Goal: Information Seeking & Learning: Understand process/instructions

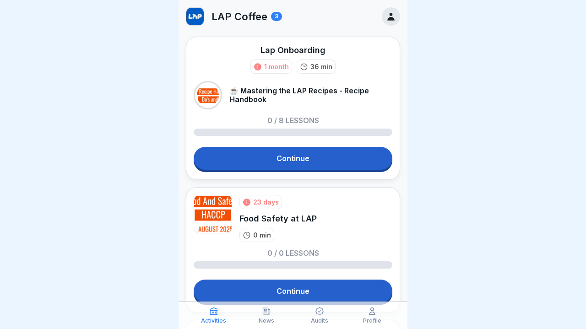
click at [286, 151] on link "Continue" at bounding box center [293, 158] width 199 height 23
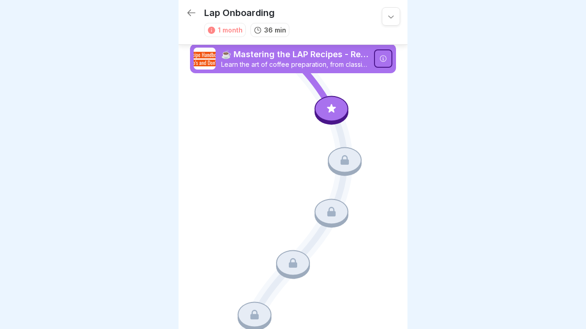
click at [330, 119] on div at bounding box center [331, 109] width 34 height 26
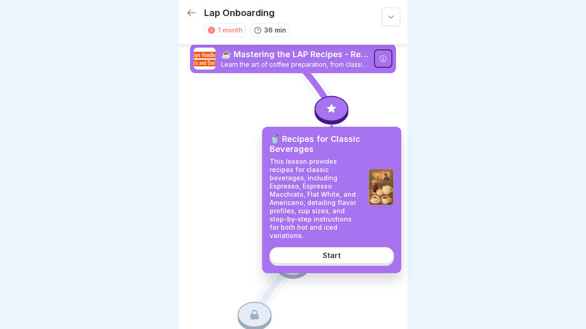
click at [314, 247] on link "Start" at bounding box center [332, 255] width 125 height 16
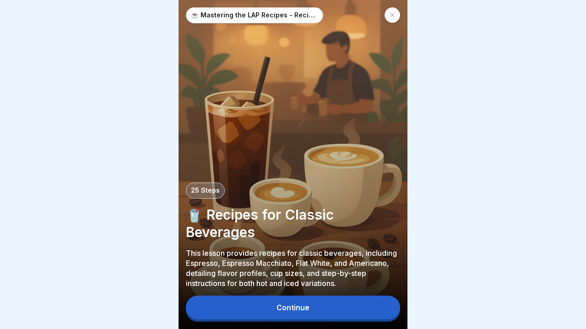
click at [306, 309] on div "Continue" at bounding box center [292, 308] width 33 height 8
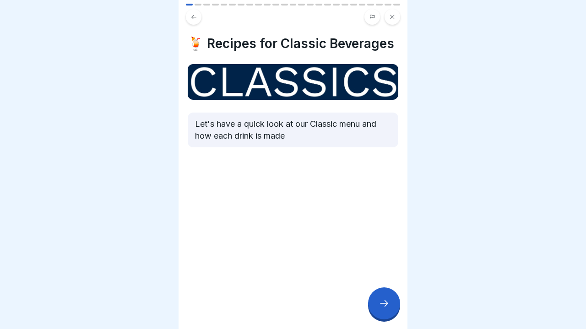
click at [384, 310] on div at bounding box center [384, 303] width 32 height 32
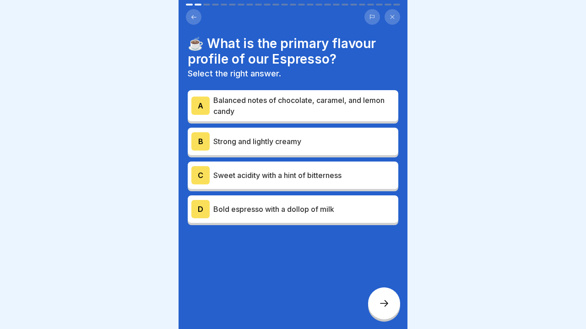
click at [324, 107] on p "Balanced notes of chocolate, caramel, and lemon candy" at bounding box center [303, 106] width 181 height 22
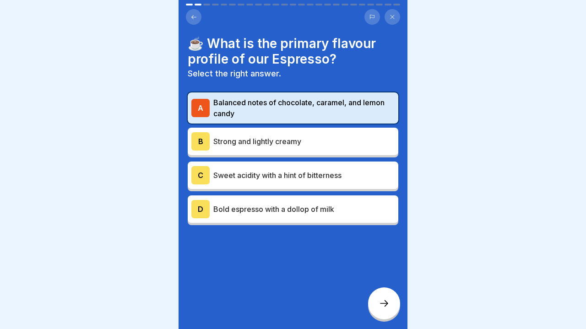
click at [393, 303] on div at bounding box center [384, 303] width 32 height 32
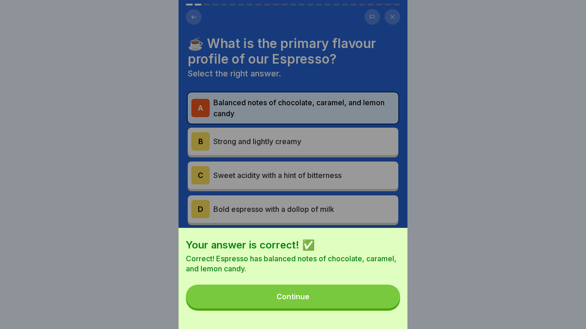
click at [328, 307] on button "Continue" at bounding box center [293, 297] width 214 height 24
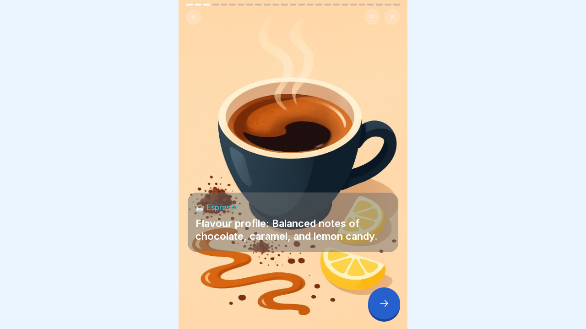
click at [372, 298] on div at bounding box center [384, 303] width 32 height 32
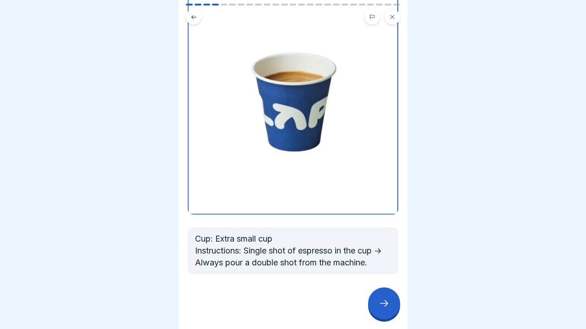
scroll to position [87, 0]
click at [384, 301] on icon at bounding box center [384, 303] width 11 height 11
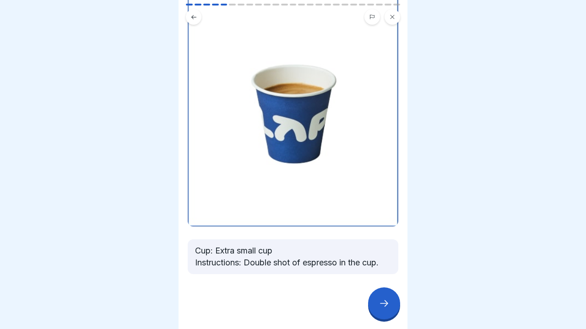
scroll to position [75, 0]
click at [395, 313] on div at bounding box center [384, 303] width 32 height 32
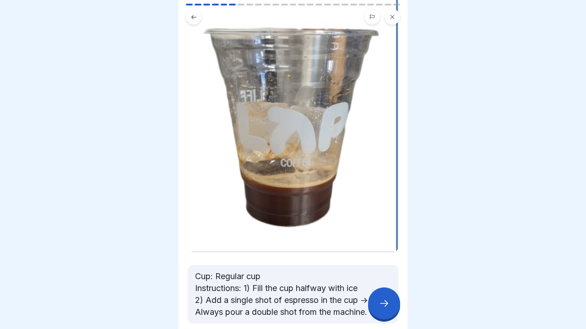
scroll to position [82, 0]
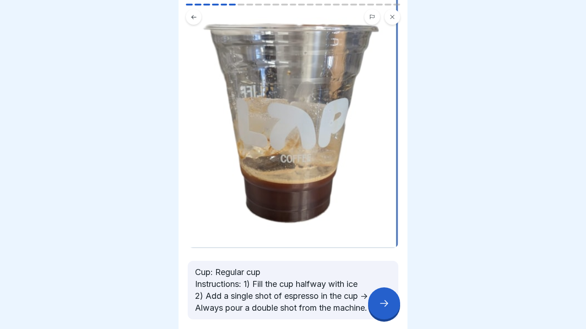
click at [378, 302] on div at bounding box center [384, 303] width 32 height 32
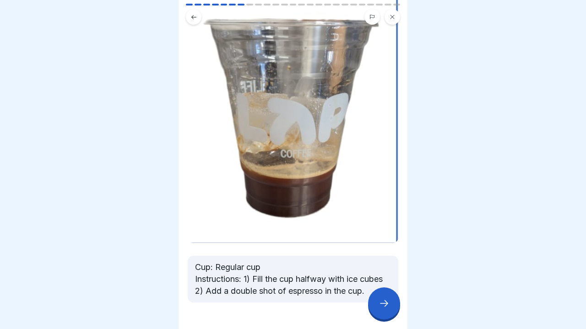
scroll to position [90, 0]
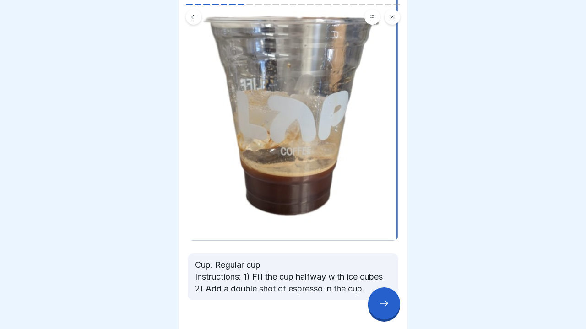
click at [379, 303] on icon at bounding box center [384, 303] width 11 height 11
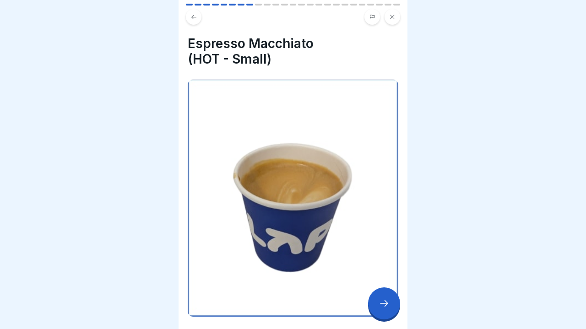
scroll to position [7, 0]
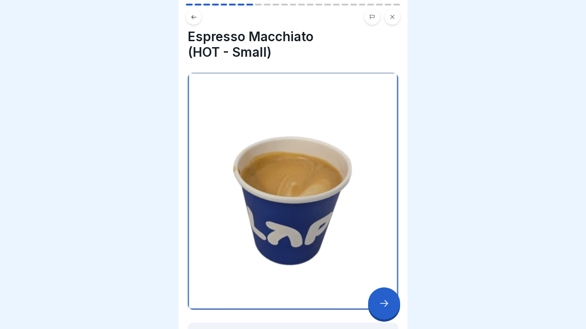
click at [379, 312] on div at bounding box center [384, 303] width 32 height 32
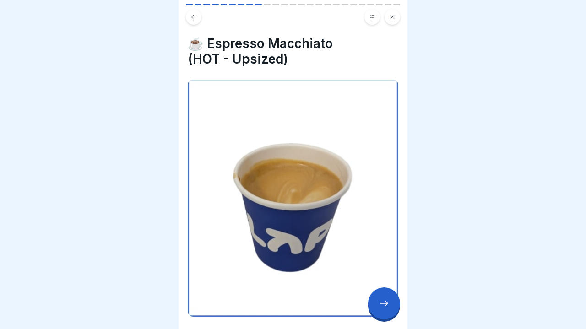
click at [379, 313] on div at bounding box center [384, 303] width 32 height 32
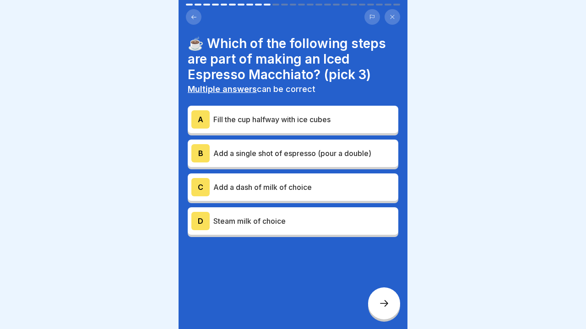
click at [306, 120] on p "Fill the cup halfway with ice cubes" at bounding box center [303, 119] width 181 height 11
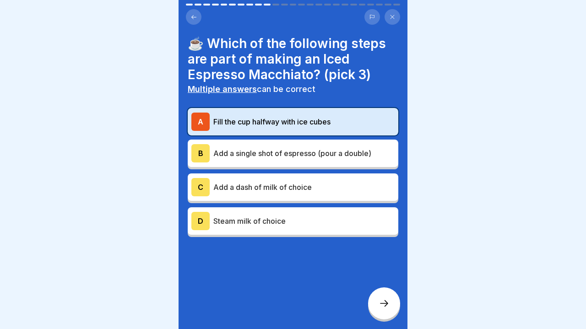
click at [278, 159] on div "B Add a single shot of espresso (pour a double)" at bounding box center [292, 153] width 203 height 18
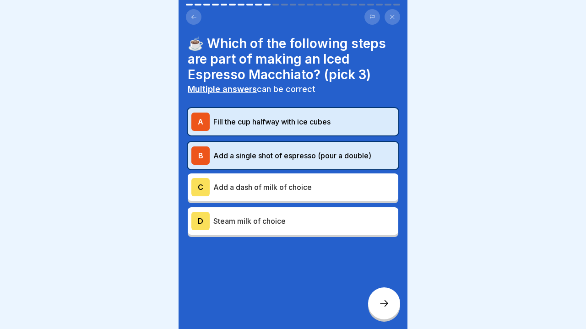
click at [275, 201] on div "A Fill the cup halfway with ice cubes B Add a single shot of espresso (pour a d…" at bounding box center [293, 172] width 211 height 129
click at [270, 228] on div "D Steam milk of choice" at bounding box center [292, 221] width 203 height 18
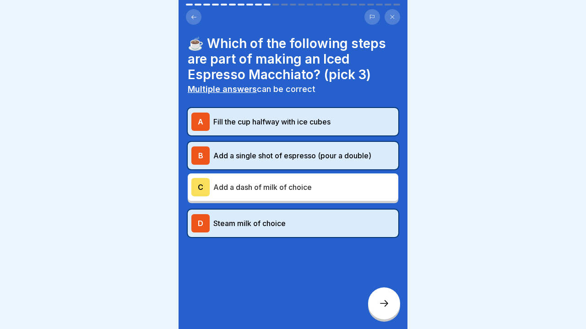
click at [267, 199] on div "C Add a dash of milk of choice" at bounding box center [293, 186] width 211 height 27
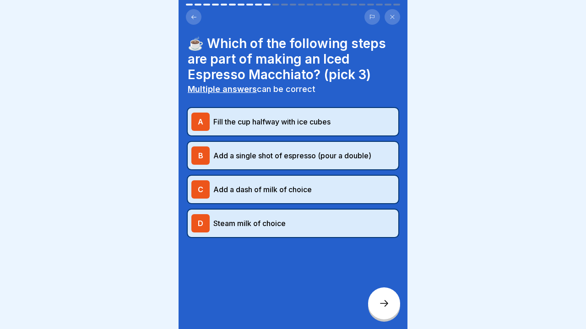
click at [266, 219] on p "Steam milk of choice" at bounding box center [303, 223] width 181 height 11
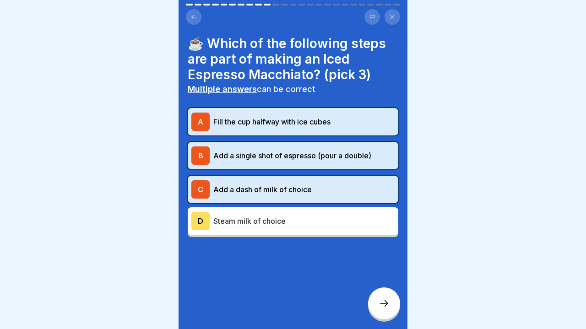
click at [385, 305] on icon at bounding box center [384, 303] width 11 height 11
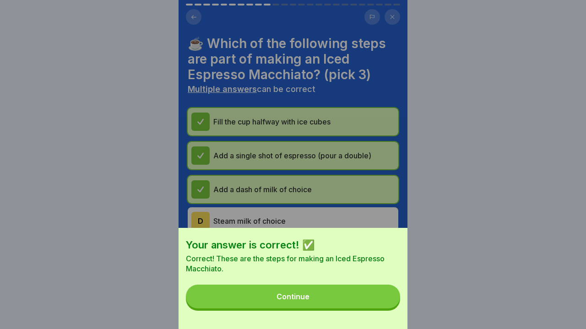
click at [341, 301] on button "Continue" at bounding box center [293, 297] width 214 height 24
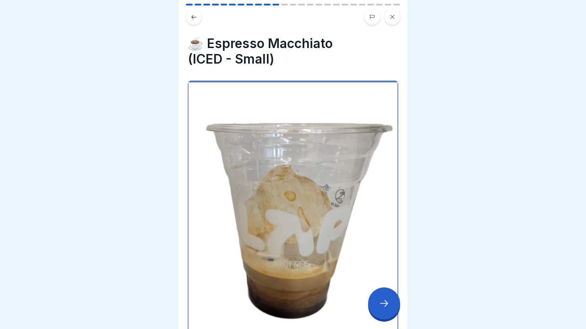
click at [375, 309] on div at bounding box center [384, 303] width 32 height 32
click at [376, 309] on div at bounding box center [384, 303] width 32 height 32
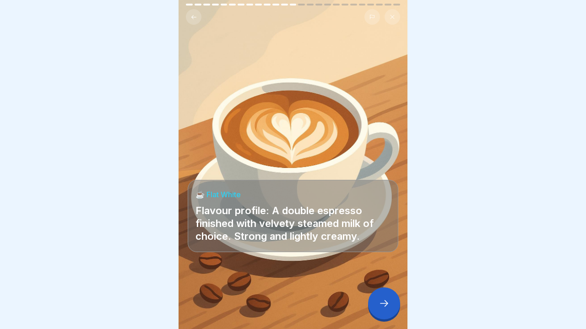
click at [376, 309] on div at bounding box center [384, 303] width 32 height 32
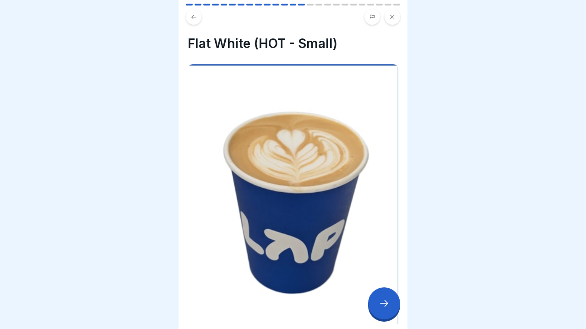
click at [376, 309] on div at bounding box center [384, 303] width 32 height 32
click at [376, 310] on div at bounding box center [384, 303] width 32 height 32
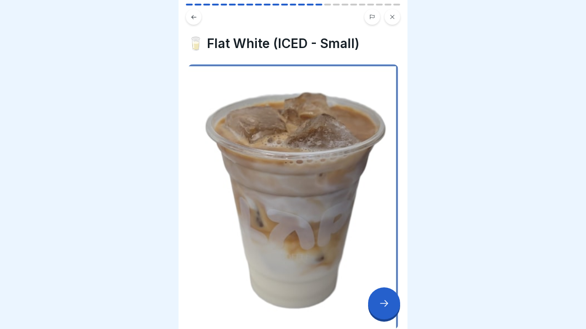
click at [376, 310] on div at bounding box center [384, 303] width 32 height 32
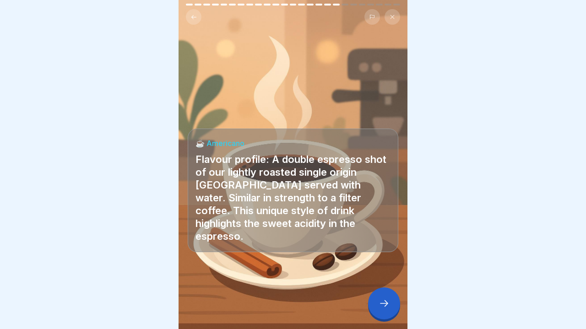
click at [376, 310] on div at bounding box center [384, 303] width 32 height 32
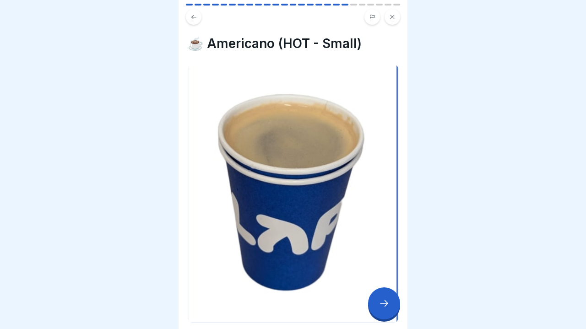
click at [376, 310] on div at bounding box center [384, 303] width 32 height 32
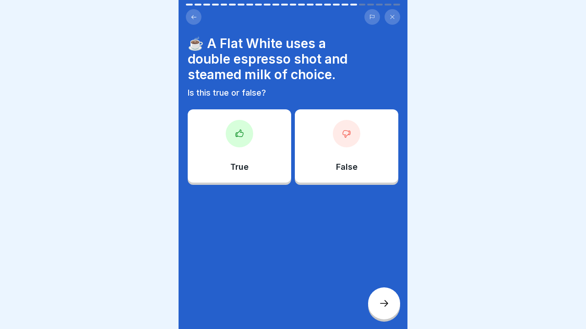
click at [239, 141] on div at bounding box center [239, 133] width 27 height 27
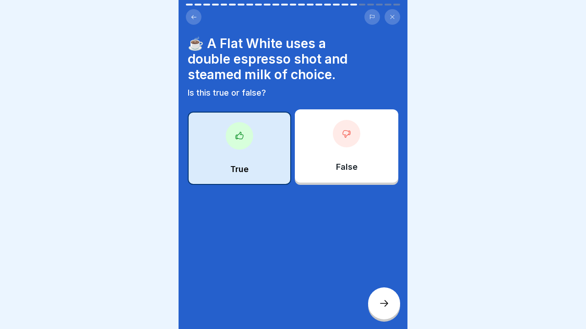
click at [387, 312] on div at bounding box center [384, 303] width 32 height 32
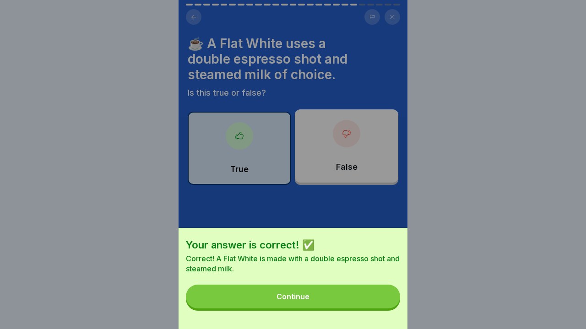
click at [350, 296] on button "Continue" at bounding box center [293, 297] width 214 height 24
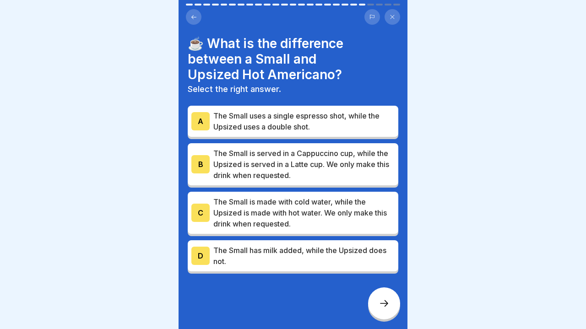
click at [341, 166] on p "The Small is served in a Cappuccino cup, while the Upsized is served in a Latte…" at bounding box center [303, 164] width 181 height 33
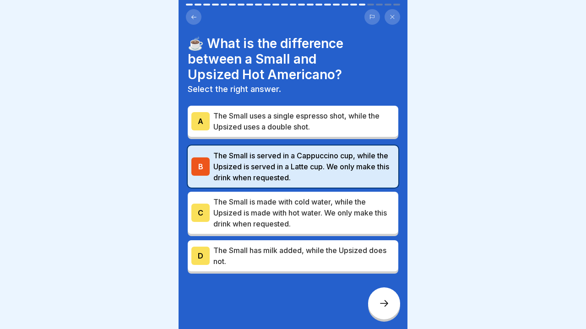
click at [378, 303] on div at bounding box center [384, 303] width 32 height 32
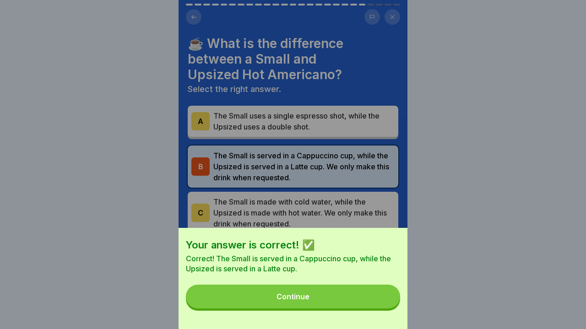
click at [338, 292] on button "Continue" at bounding box center [293, 297] width 214 height 24
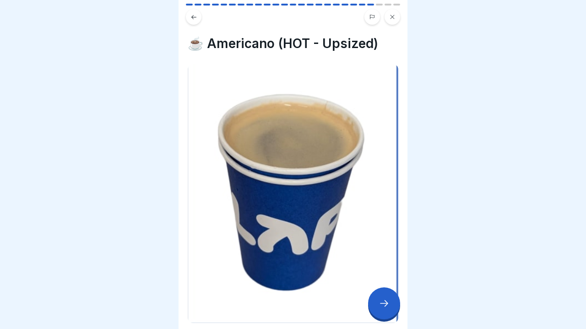
click at [377, 309] on div at bounding box center [384, 303] width 32 height 32
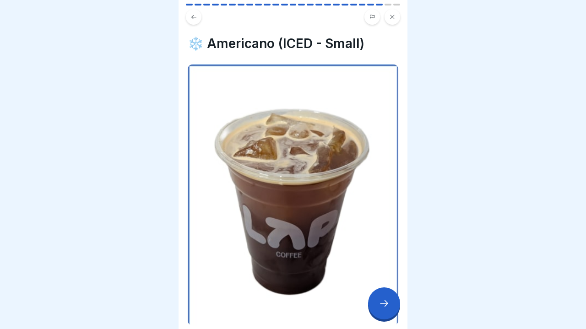
click at [377, 309] on div at bounding box center [384, 303] width 32 height 32
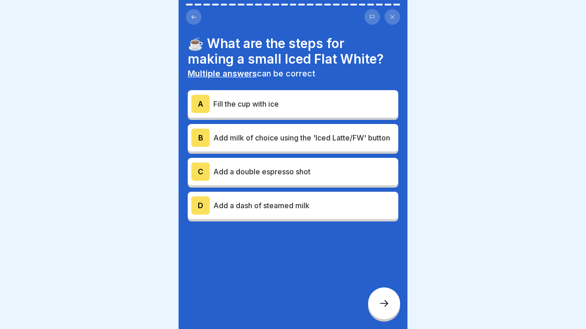
click at [301, 106] on p "Fill the cup with ice" at bounding box center [303, 103] width 181 height 11
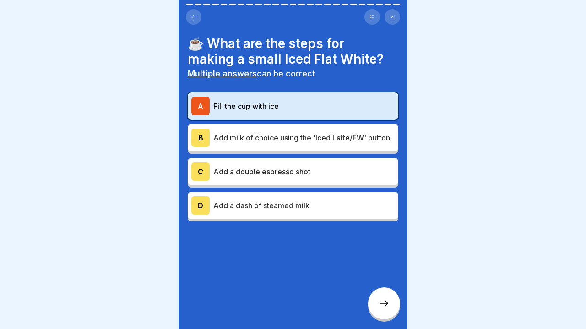
click at [284, 139] on p "Add milk of choice using the 'Iced Latte/FW' button" at bounding box center [303, 137] width 181 height 11
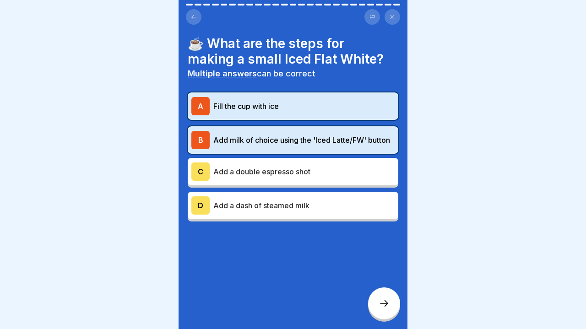
click at [285, 179] on div "C Add a double espresso shot" at bounding box center [292, 172] width 203 height 18
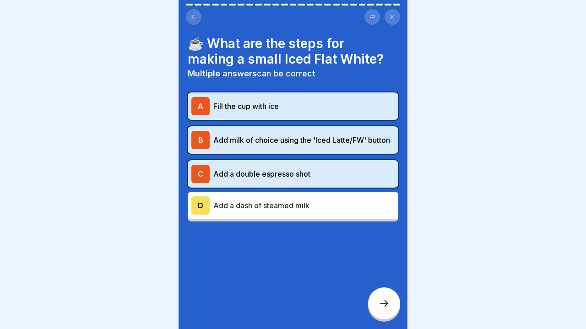
click at [380, 290] on div at bounding box center [384, 303] width 32 height 32
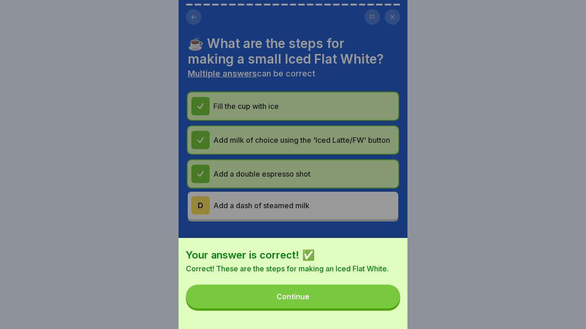
click at [299, 287] on button "Continue" at bounding box center [293, 297] width 214 height 24
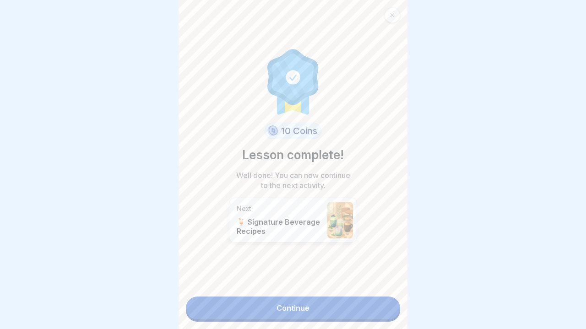
click at [299, 308] on link "Continue" at bounding box center [293, 308] width 214 height 23
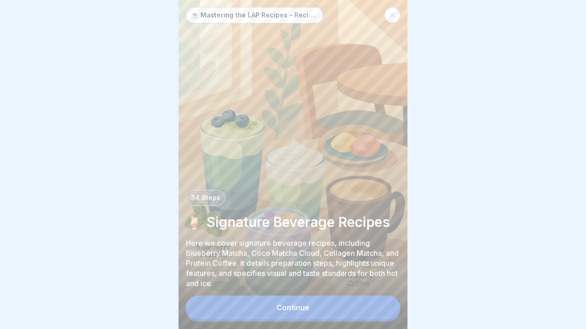
click at [395, 21] on div at bounding box center [393, 15] width 16 height 16
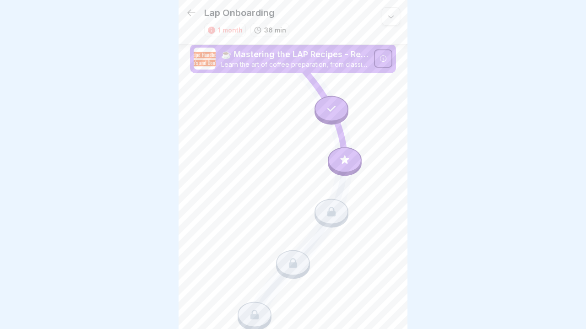
click at [188, 15] on icon at bounding box center [191, 12] width 11 height 11
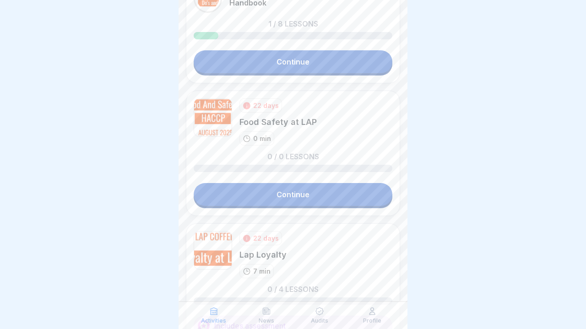
scroll to position [98, 0]
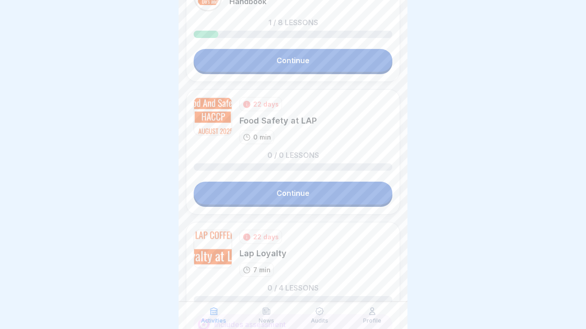
click at [239, 199] on link "Continue" at bounding box center [293, 193] width 199 height 23
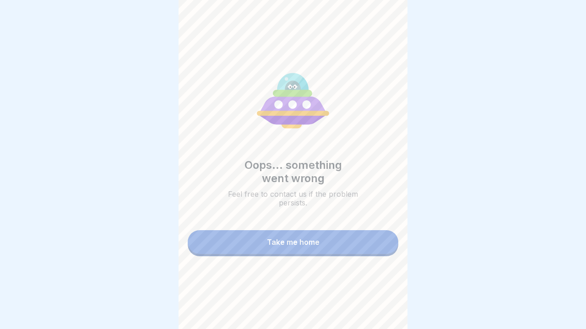
click at [252, 241] on button "Take me home" at bounding box center [293, 242] width 211 height 24
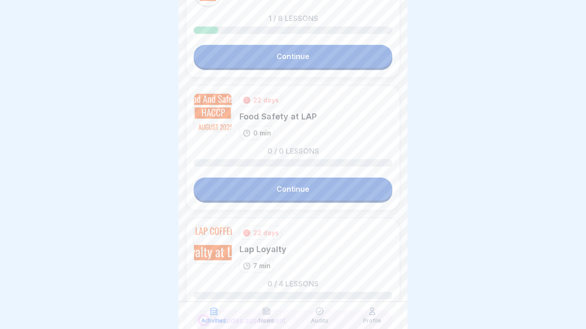
scroll to position [107, 0]
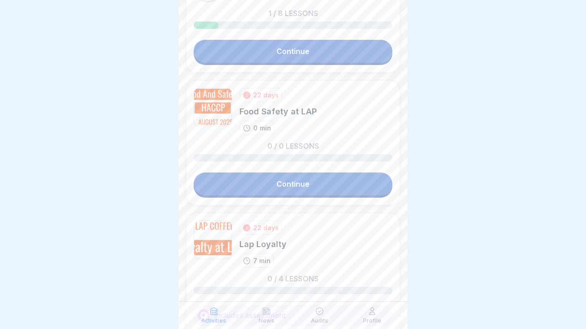
click at [255, 189] on link "Continue" at bounding box center [293, 184] width 199 height 23
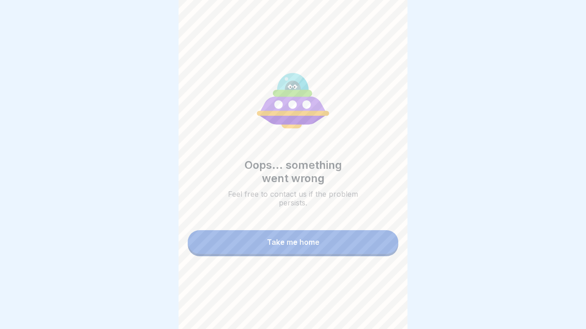
click at [259, 255] on link "Take me home" at bounding box center [293, 243] width 211 height 26
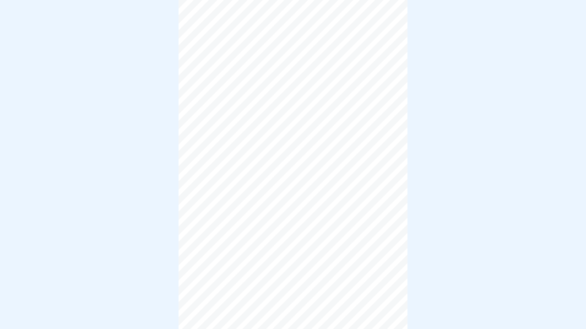
click at [257, 250] on div at bounding box center [293, 164] width 229 height 329
